Goal: Task Accomplishment & Management: Use online tool/utility

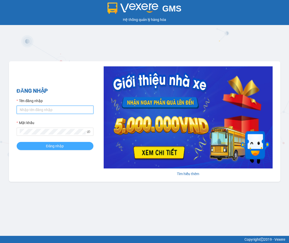
type input "dtchinh.thoidai"
click at [70, 142] on button "Đăng nhập" at bounding box center [55, 146] width 77 height 8
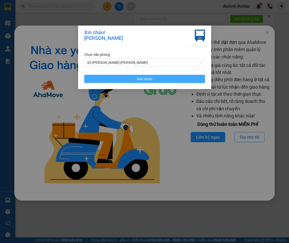
click at [171, 81] on button "Xác nhận" at bounding box center [144, 79] width 121 height 8
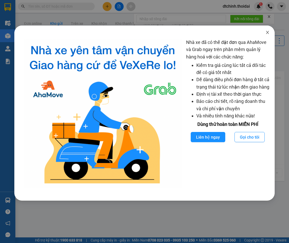
click at [267, 30] on span "Close" at bounding box center [267, 33] width 14 height 14
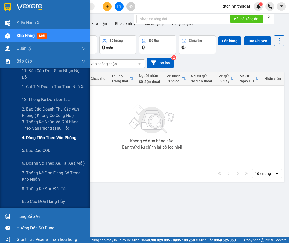
click at [37, 138] on span "4. Dòng tiền theo văn phòng" at bounding box center [49, 138] width 54 height 6
